Goal: Navigation & Orientation: Go to known website

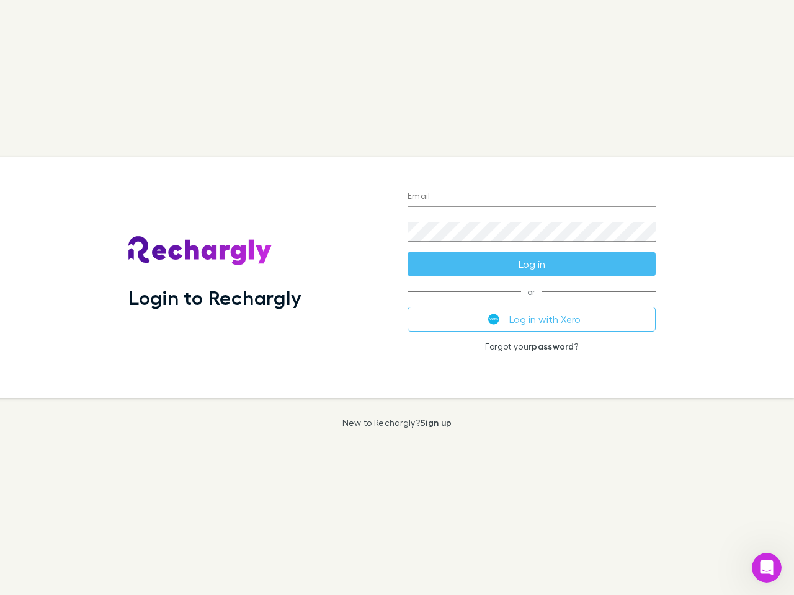
click at [397, 298] on div "Login to Rechargly" at bounding box center [257, 277] width 279 height 241
click at [531, 197] on input "Email" at bounding box center [531, 197] width 248 height 20
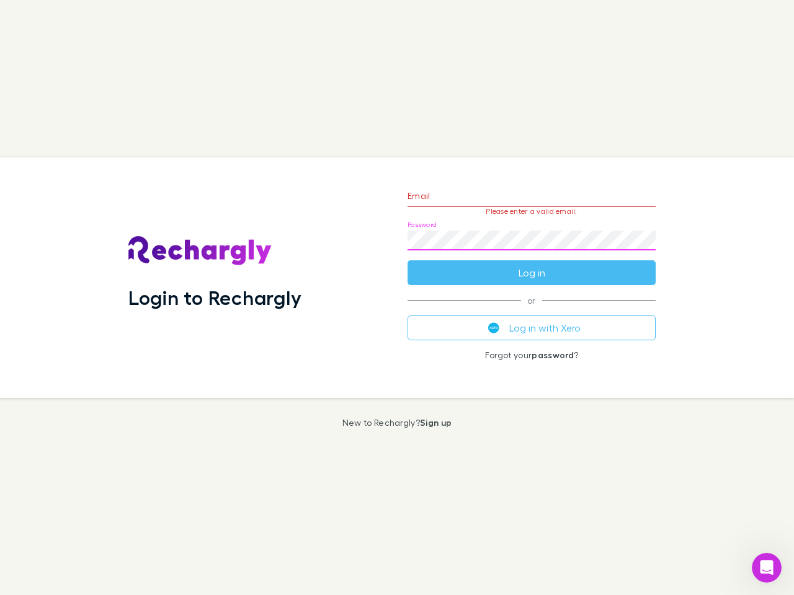
click at [531, 264] on form "Email Please enter a valid email. Password Log in" at bounding box center [531, 231] width 248 height 108
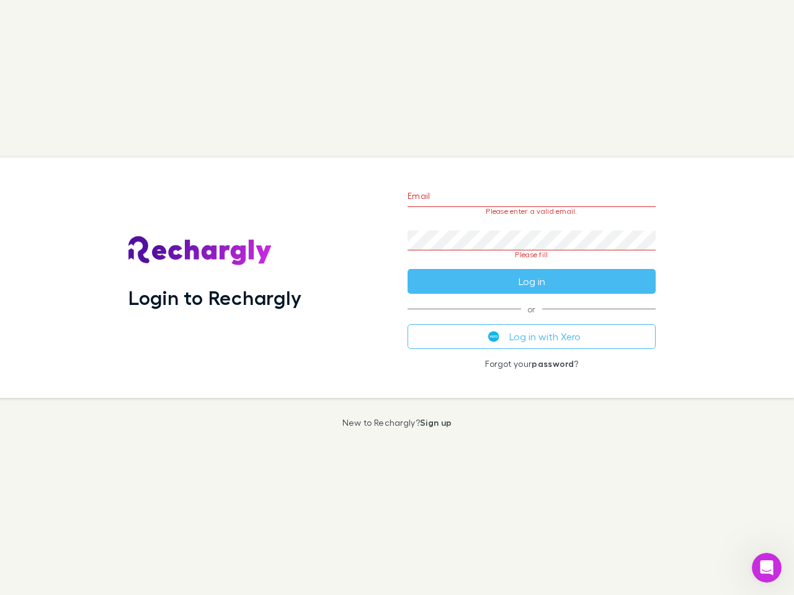
click at [531, 319] on div "Email Please enter a valid email. Password Please fill Log in or Log in with Xe…" at bounding box center [531, 277] width 268 height 241
click at [766, 568] on icon "Open Intercom Messenger" at bounding box center [766, 568] width 20 height 20
